Goal: Task Accomplishment & Management: Use online tool/utility

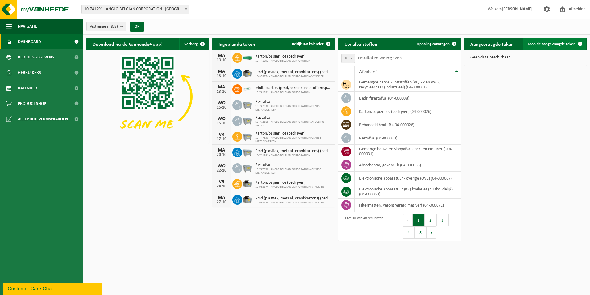
click at [565, 40] on link "Toon de aangevraagde taken" at bounding box center [555, 44] width 64 height 12
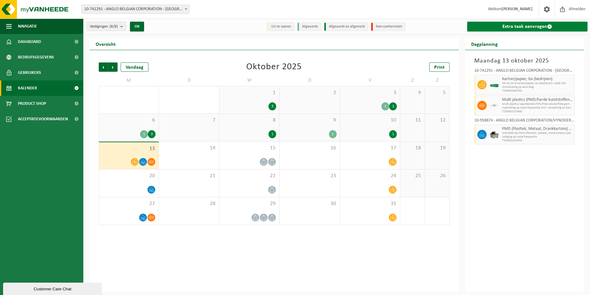
click at [504, 24] on link "Extra taak aanvragen" at bounding box center [528, 27] width 121 height 10
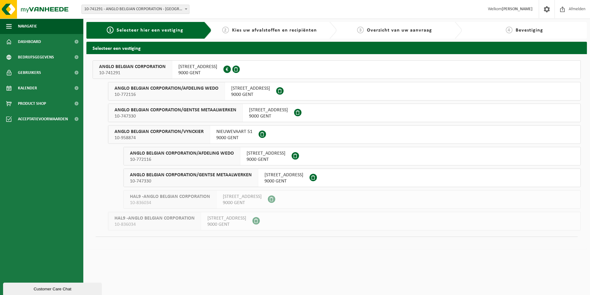
click at [157, 68] on span "ANGLO BELGIAN CORPORATION" at bounding box center [132, 67] width 67 height 6
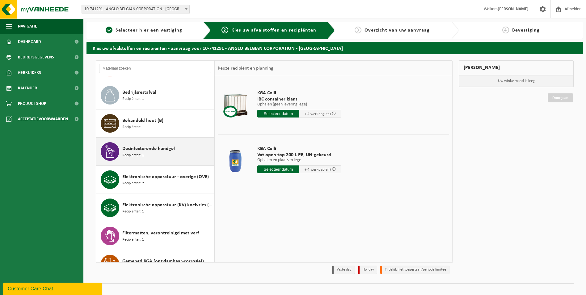
scroll to position [185, 0]
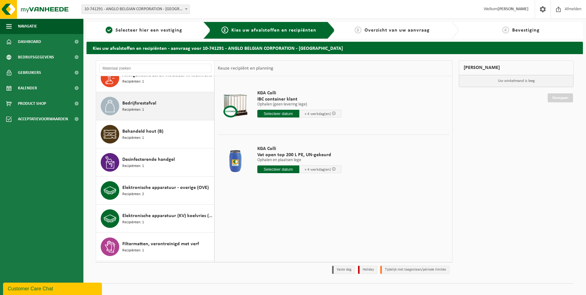
click at [157, 109] on div "Bedrijfsrestafval Recipiënten: 1" at bounding box center [167, 106] width 90 height 19
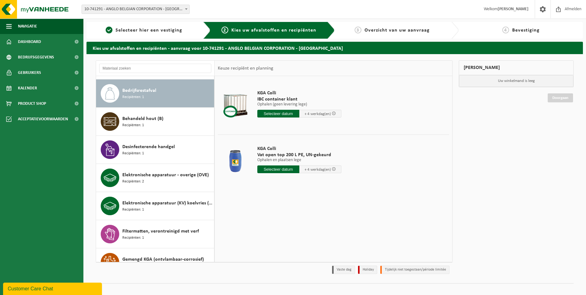
scroll to position [199, 0]
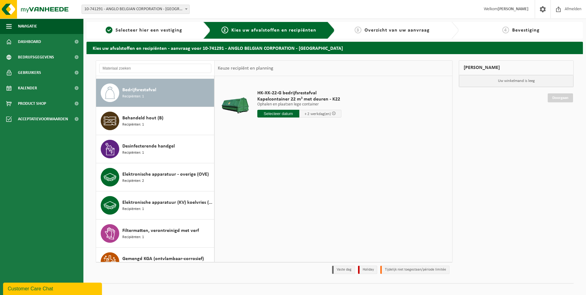
click at [279, 115] on input "text" at bounding box center [278, 114] width 42 height 8
click at [276, 169] on div "14" at bounding box center [273, 168] width 11 height 10
type input "Van 2025-10-14"
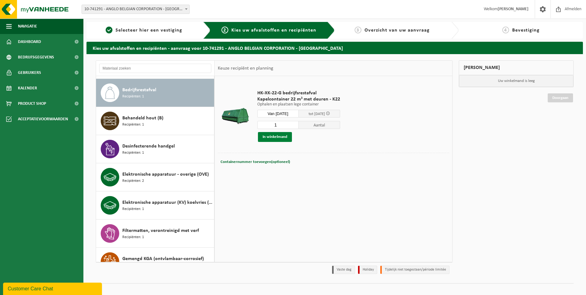
click at [289, 139] on button "In winkelmand" at bounding box center [275, 137] width 34 height 10
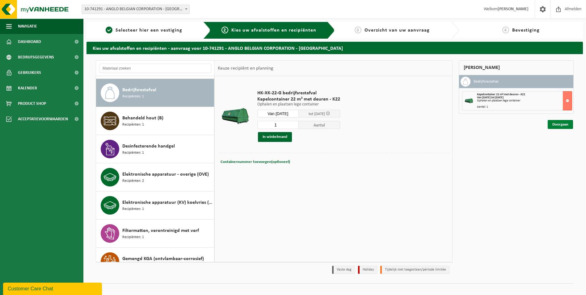
click at [555, 124] on link "Doorgaan" at bounding box center [560, 124] width 25 height 9
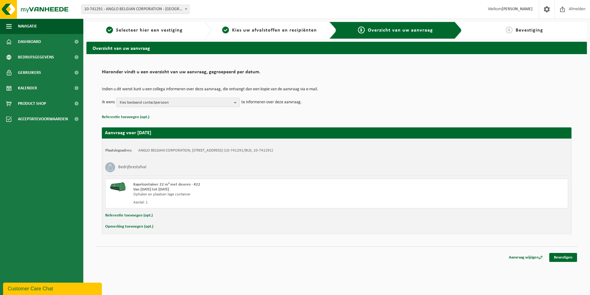
click at [235, 104] on b "button" at bounding box center [237, 102] width 6 height 9
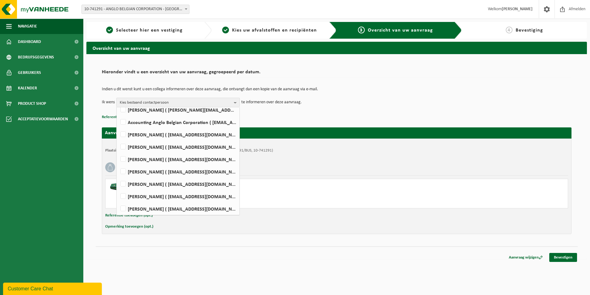
scroll to position [40, 0]
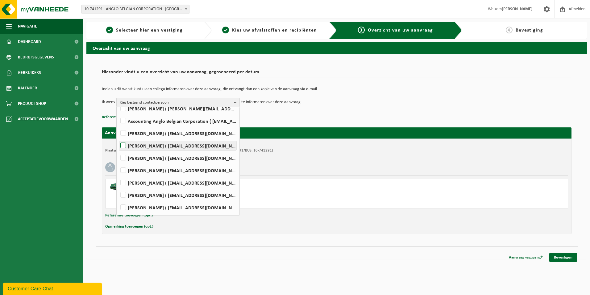
click at [122, 144] on label "FRANKY DE GHOUY ( fdg@abc-engines.com )" at bounding box center [177, 145] width 117 height 9
click at [118, 138] on input "FRANKY DE GHOUY ( fdg@abc-engines.com )" at bounding box center [118, 137] width 0 height 0
checkbox input "true"
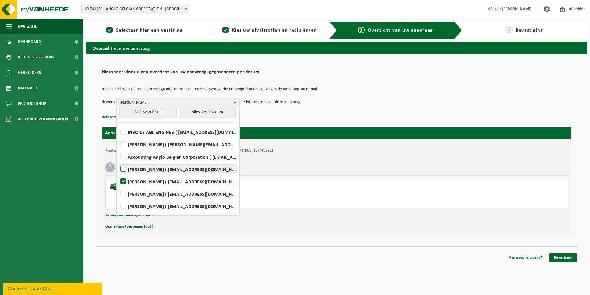
scroll to position [31, 0]
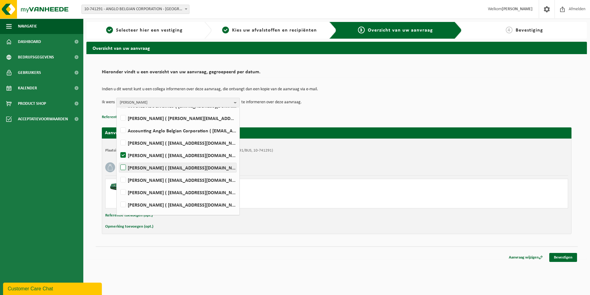
click at [125, 167] on label "Frederick Duyck ( fd@abc-engines.com )" at bounding box center [177, 167] width 117 height 9
click at [118, 160] on input "Frederick Duyck ( fd@abc-engines.com )" at bounding box center [118, 159] width 0 height 0
checkbox input "true"
click at [283, 117] on p "Referentie toevoegen (opt.)" at bounding box center [337, 117] width 470 height 8
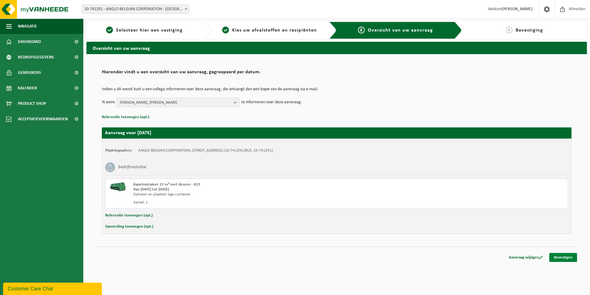
click at [560, 254] on link "Bevestigen" at bounding box center [564, 257] width 28 height 9
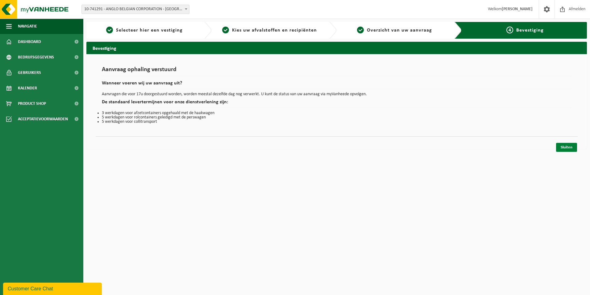
click at [568, 149] on link "Sluiten" at bounding box center [566, 147] width 21 height 9
